Goal: Entertainment & Leisure: Browse casually

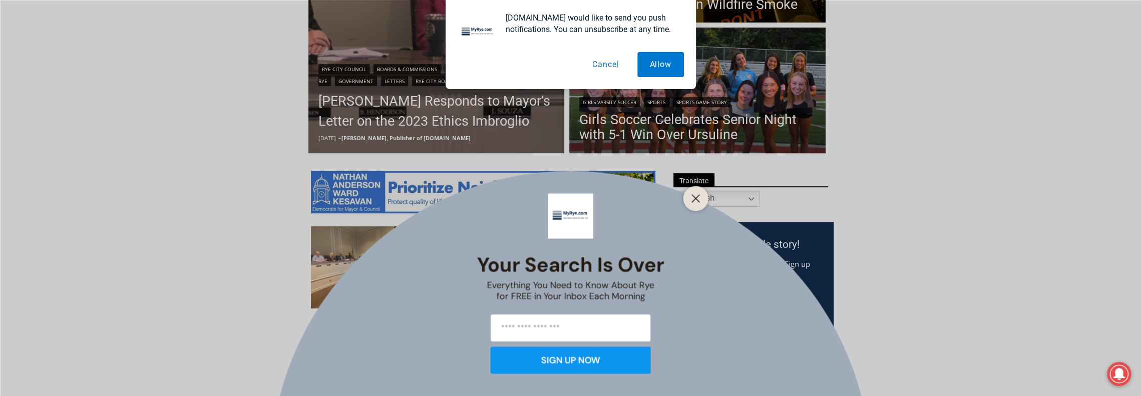
scroll to position [433, 0]
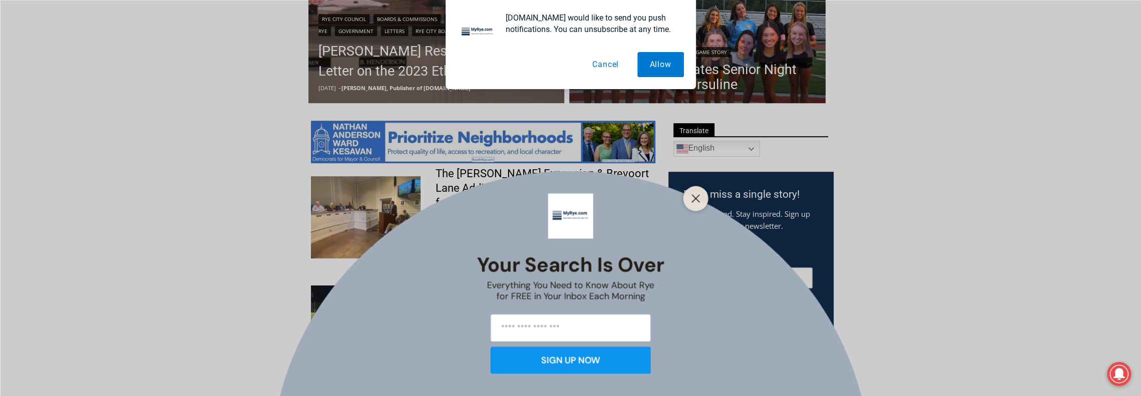
click at [706, 193] on div at bounding box center [696, 198] width 25 height 25
click at [701, 200] on button "Close" at bounding box center [696, 198] width 14 height 14
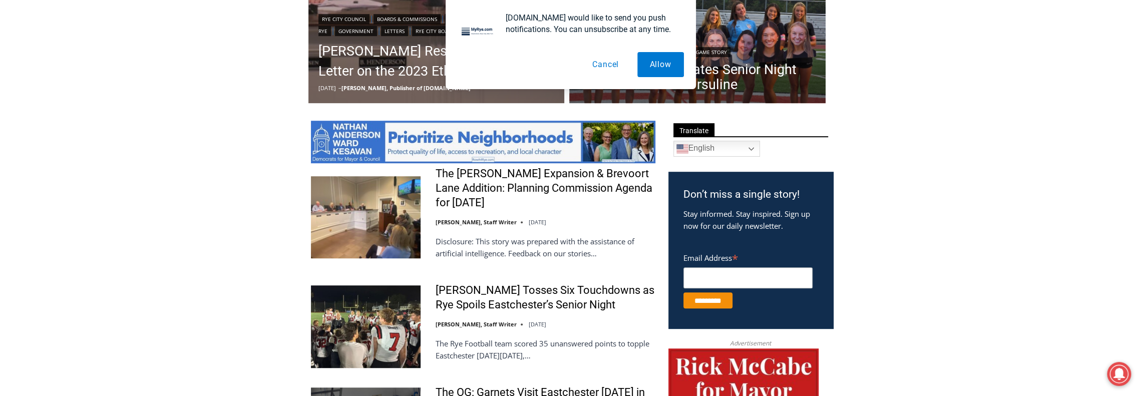
click at [605, 60] on button "Cancel" at bounding box center [606, 64] width 52 height 25
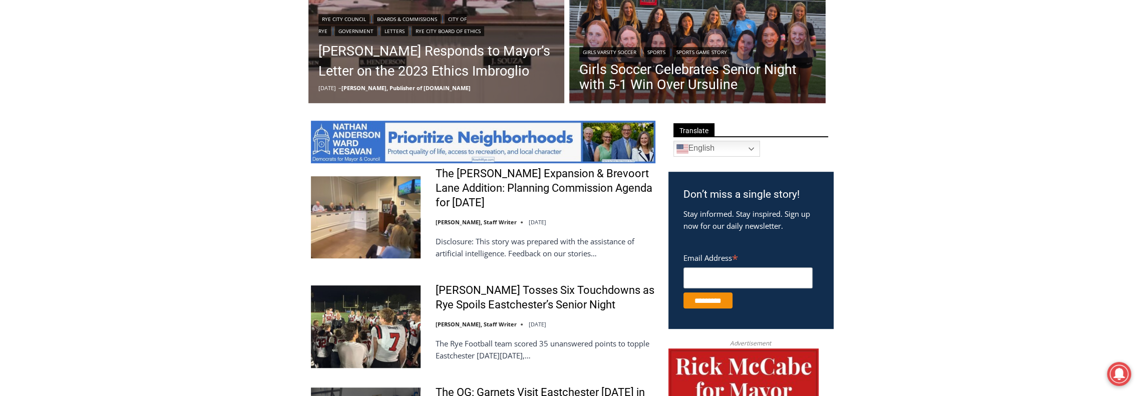
scroll to position [533, 0]
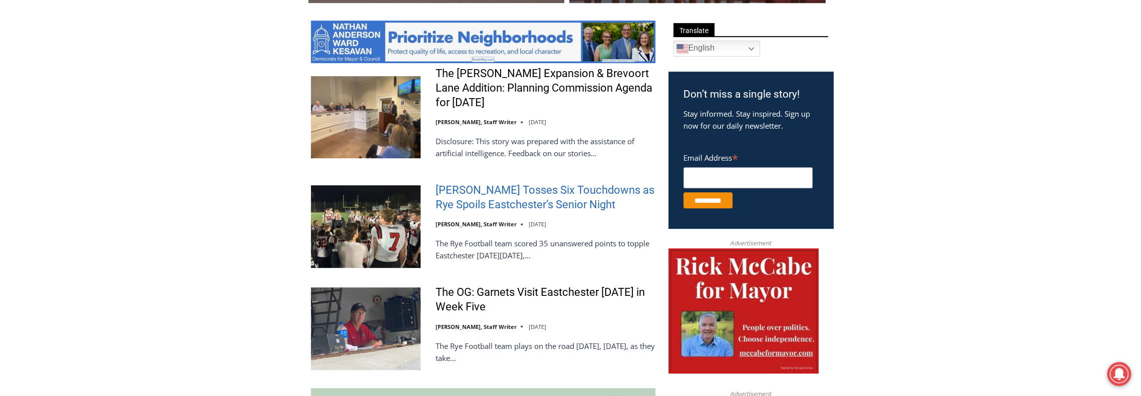
click at [545, 193] on link "[PERSON_NAME] Tosses Six Touchdowns as Rye Spoils Eastchester’s Senior Night" at bounding box center [546, 197] width 220 height 29
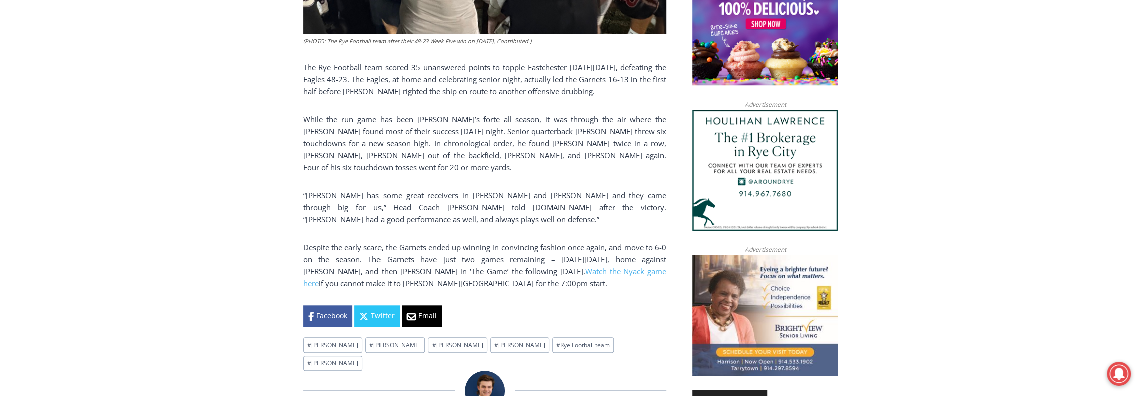
scroll to position [832, 0]
